Goal: Task Accomplishment & Management: Manage account settings

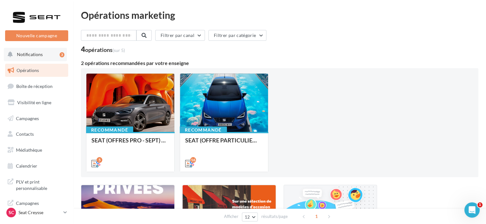
click at [51, 56] on button "Notifications 3" at bounding box center [35, 54] width 63 height 13
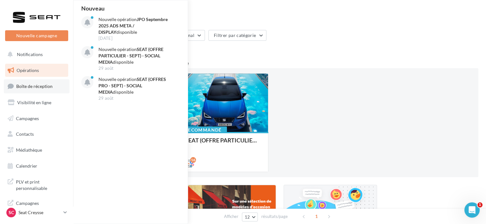
click at [48, 85] on span "Boîte de réception" at bounding box center [34, 86] width 36 height 5
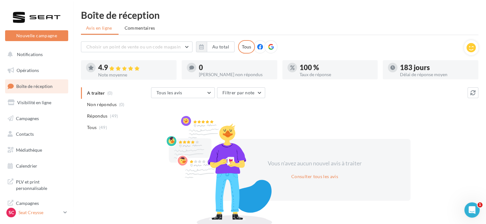
click at [27, 213] on p "Seat Creysse" at bounding box center [39, 213] width 42 height 6
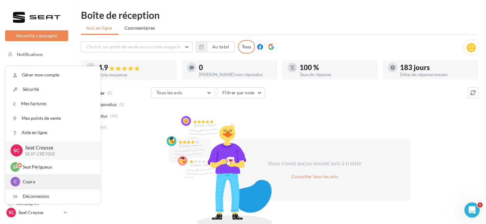
click at [34, 182] on p "Cupra" at bounding box center [58, 182] width 70 height 6
